Goal: Information Seeking & Learning: Find specific fact

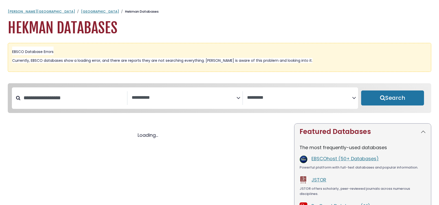
select select "Database Subject Filter"
select select "Database Vendors Filter"
select select "Database Subject Filter"
select select "Database Vendors Filter"
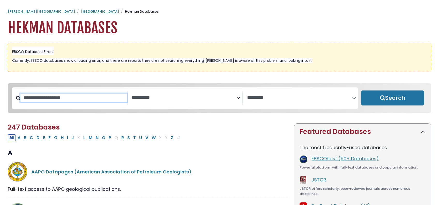
click at [82, 102] on input "Search database by title or keyword" at bounding box center [73, 98] width 107 height 9
type input "**********"
click at [361, 90] on button "Search" at bounding box center [392, 97] width 63 height 15
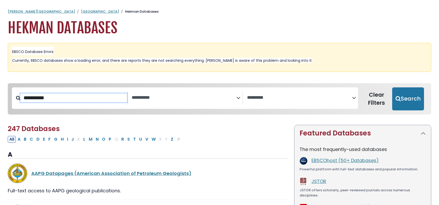
select select "Database Subject Filter"
select select "Database Vendors Filter"
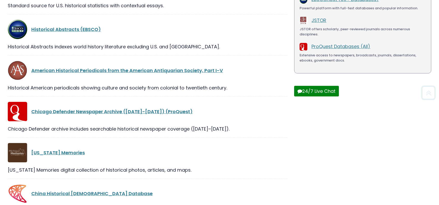
scroll to position [176, 0]
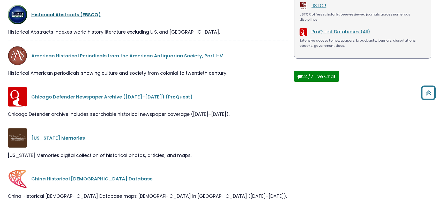
click at [75, 18] on link "Historical Abstracts (EBSCO)" at bounding box center [66, 14] width 70 height 6
